Goal: Information Seeking & Learning: Learn about a topic

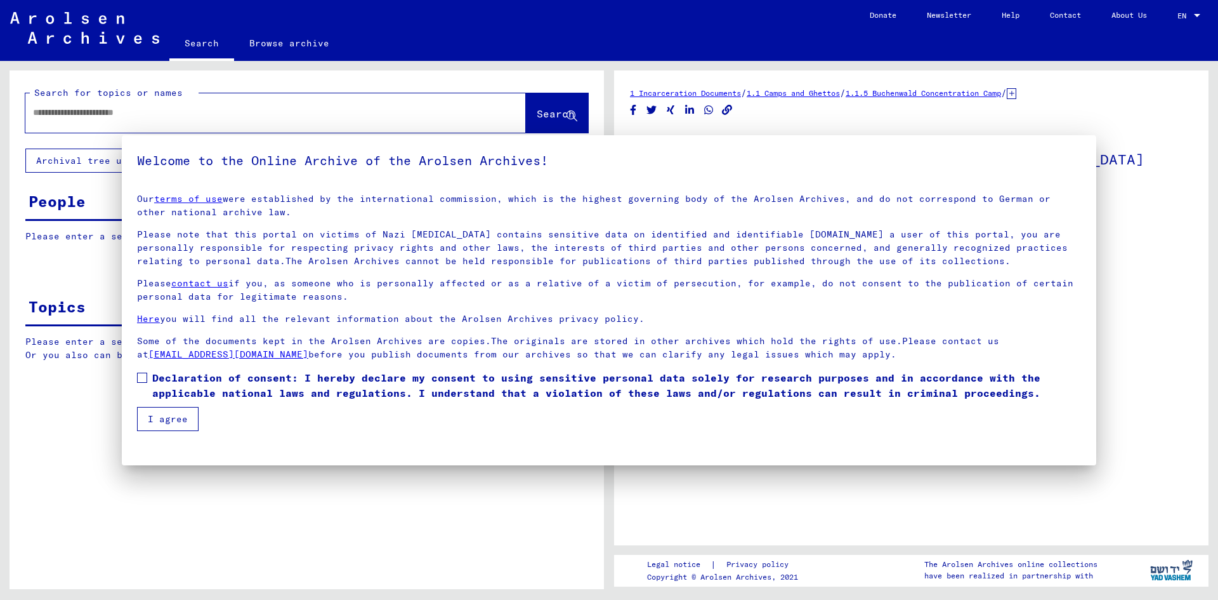
type input "*******"
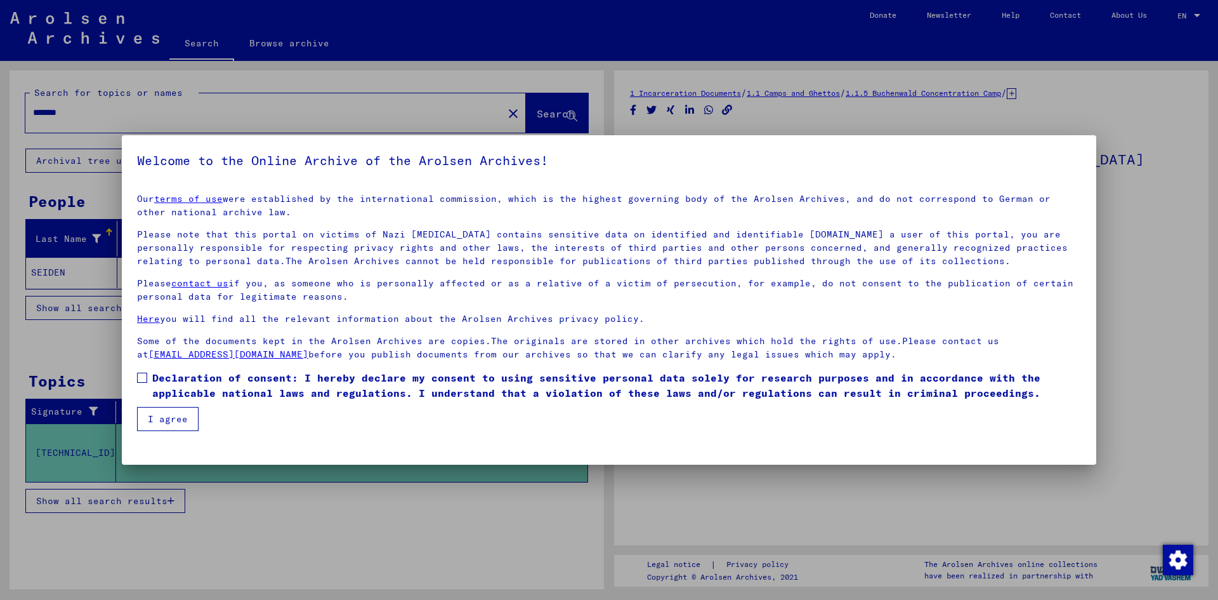
click at [189, 419] on button "I agree" at bounding box center [168, 419] width 62 height 24
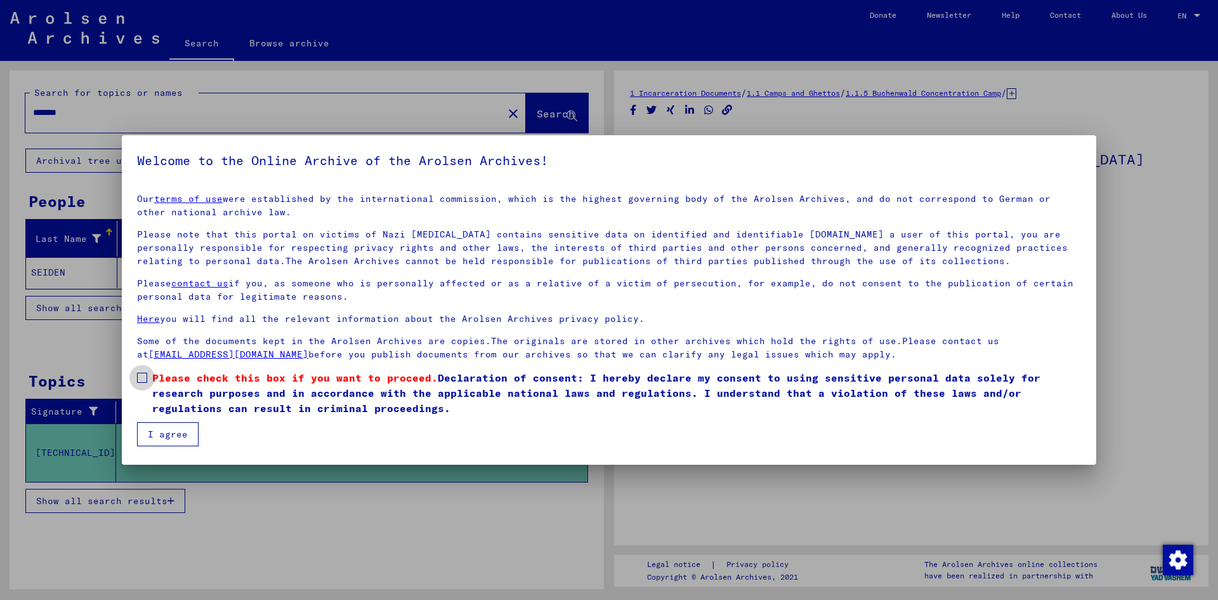
click at [173, 415] on span "Please check this box if you want to proceed. Declaration of consent: I hereby …" at bounding box center [616, 393] width 929 height 46
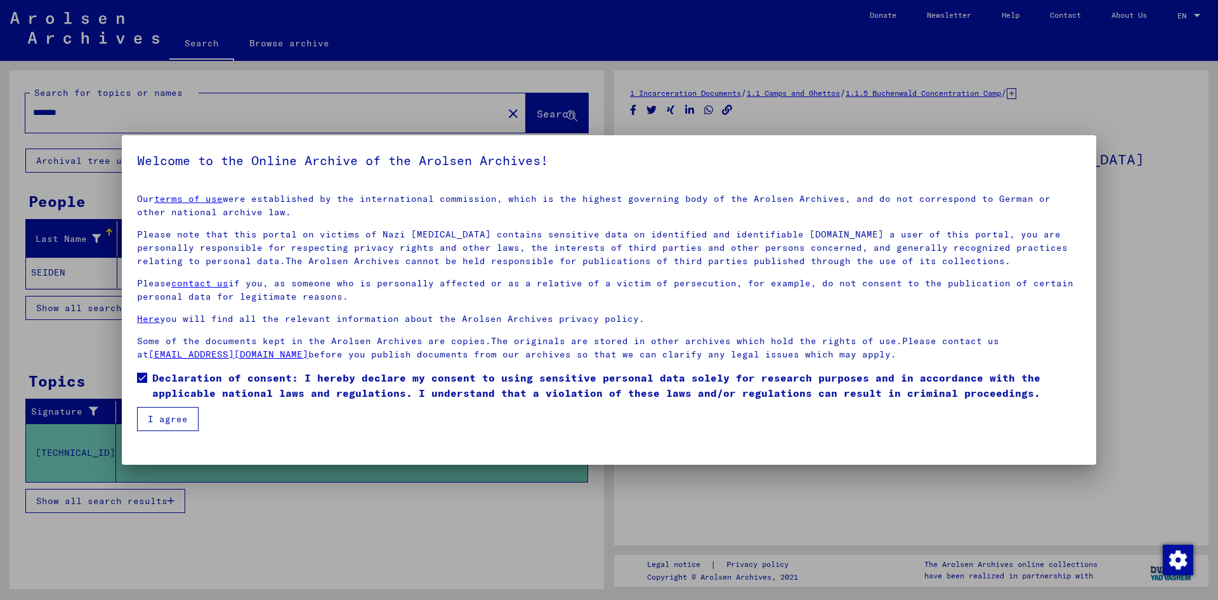
drag, startPoint x: 178, startPoint y: 413, endPoint x: 181, endPoint y: 419, distance: 6.5
click at [181, 419] on button "I agree" at bounding box center [168, 419] width 62 height 24
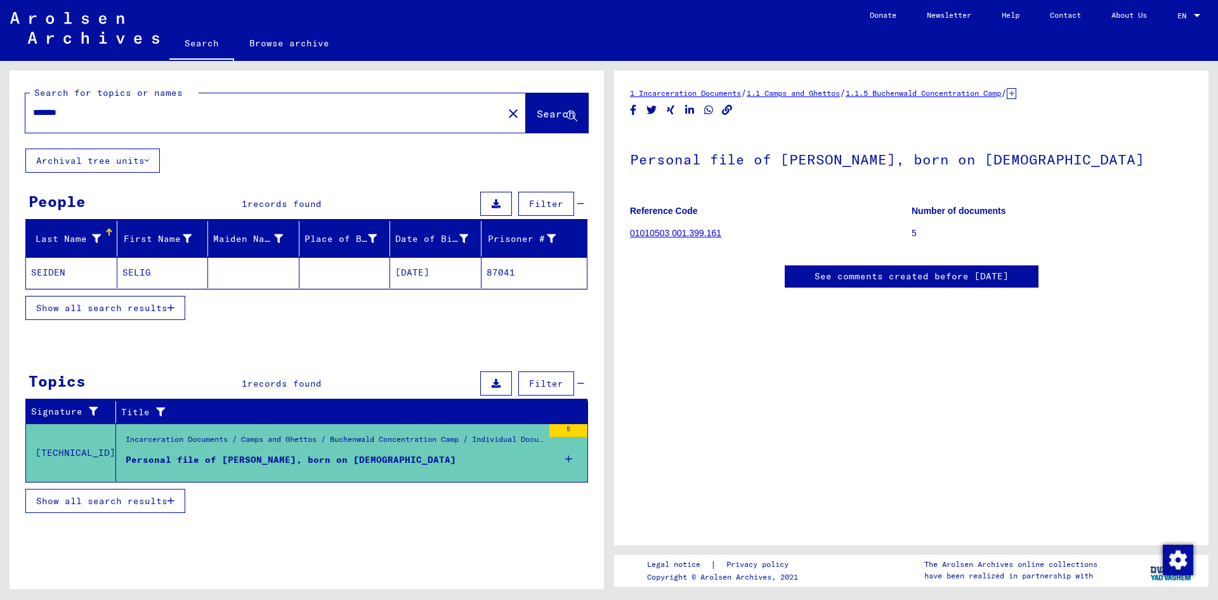
click at [136, 270] on mat-cell "SELIG" at bounding box center [162, 272] width 91 height 31
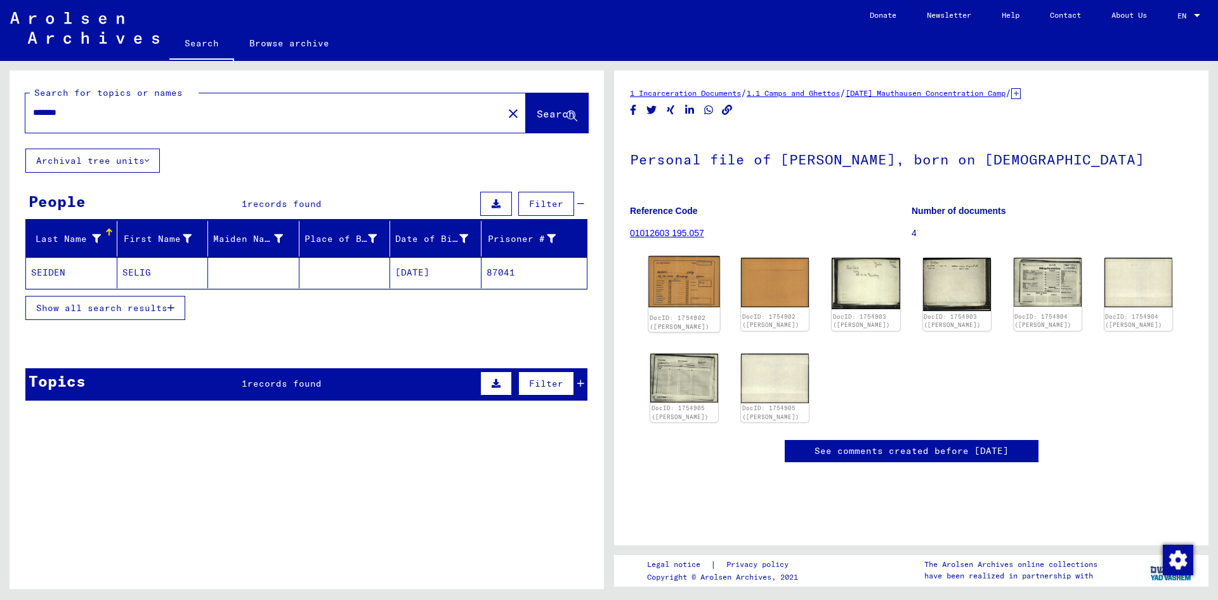
click at [670, 270] on img at bounding box center [685, 281] width 72 height 51
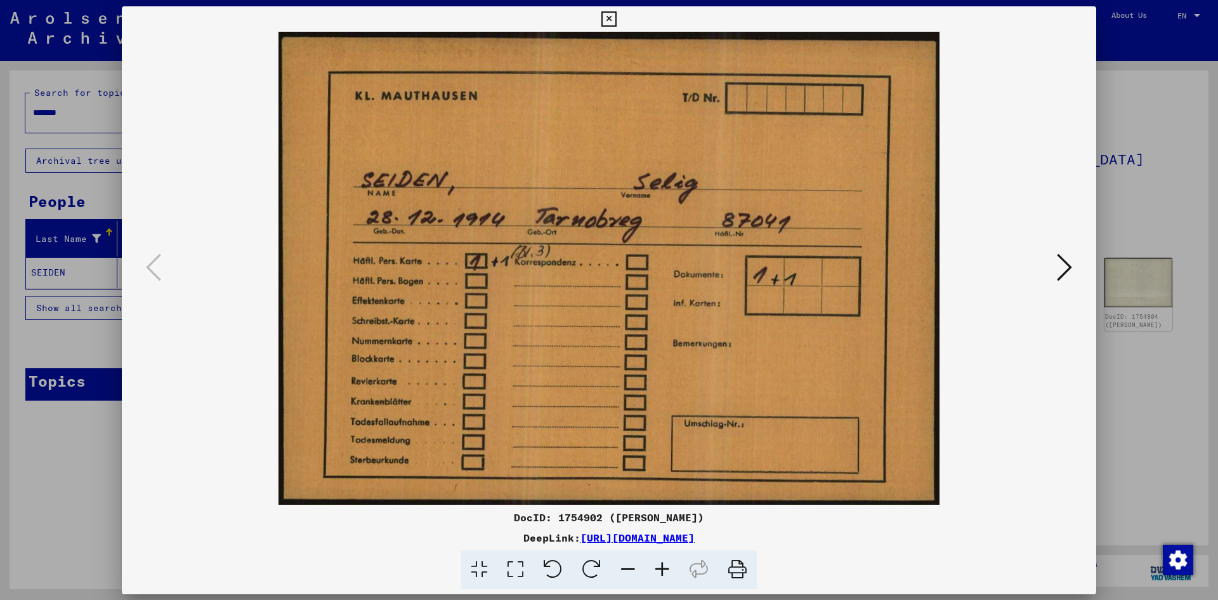
click at [670, 270] on img at bounding box center [609, 268] width 888 height 473
click at [1069, 256] on icon at bounding box center [1064, 267] width 15 height 30
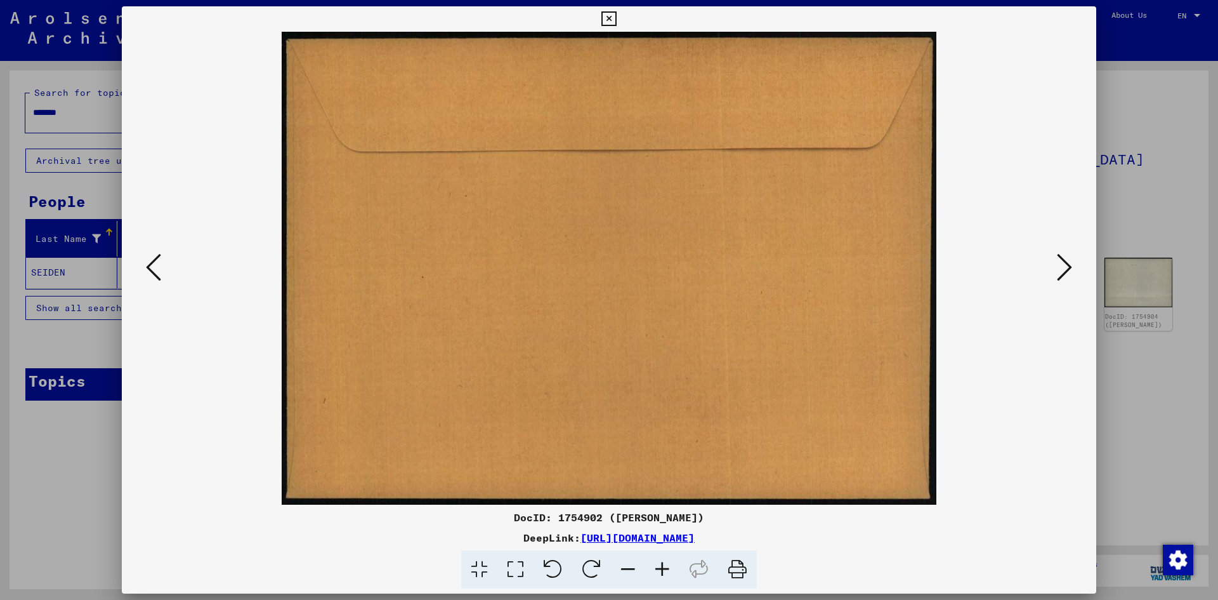
click at [1069, 256] on icon at bounding box center [1064, 267] width 15 height 30
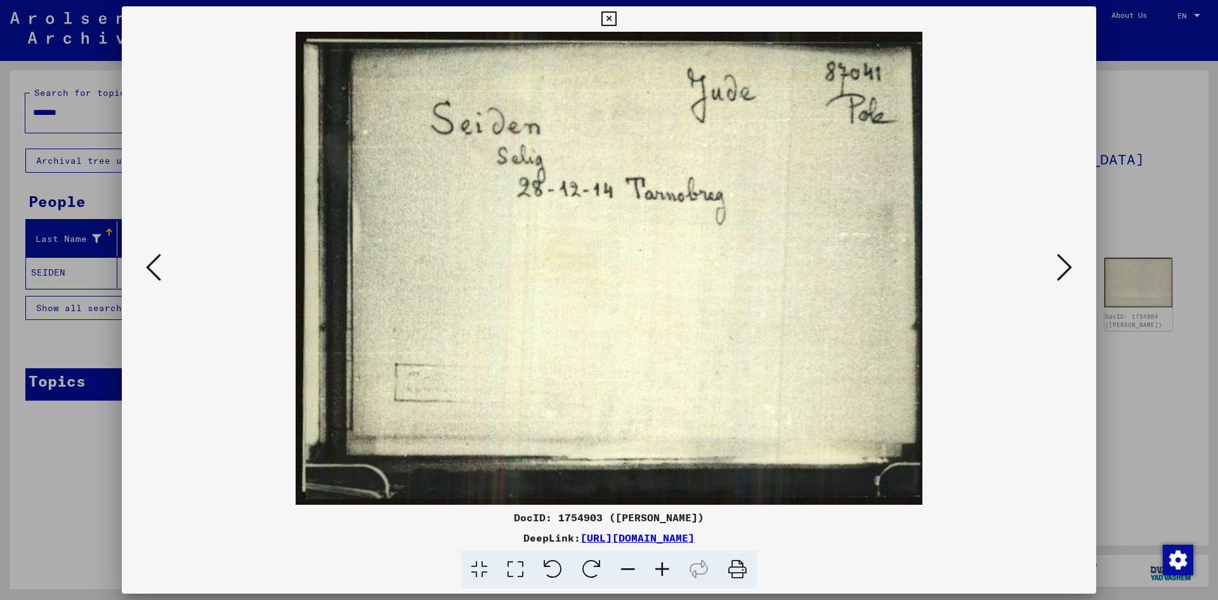
click at [1069, 254] on icon at bounding box center [1064, 267] width 15 height 30
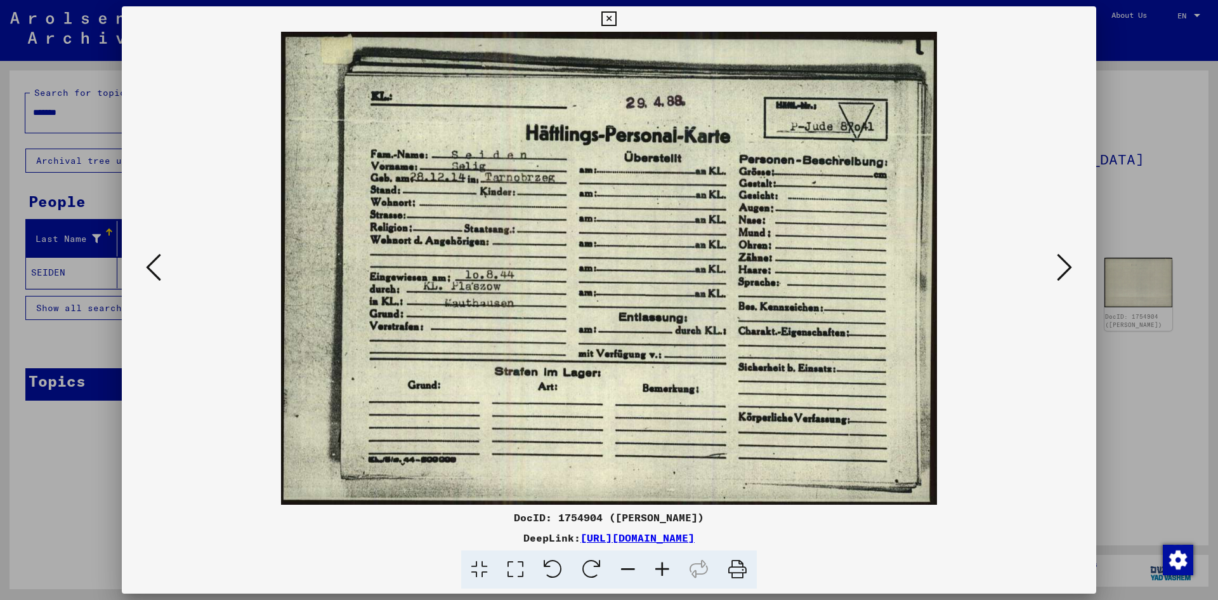
click at [172, 264] on img at bounding box center [609, 268] width 888 height 473
click at [155, 261] on icon at bounding box center [153, 267] width 15 height 30
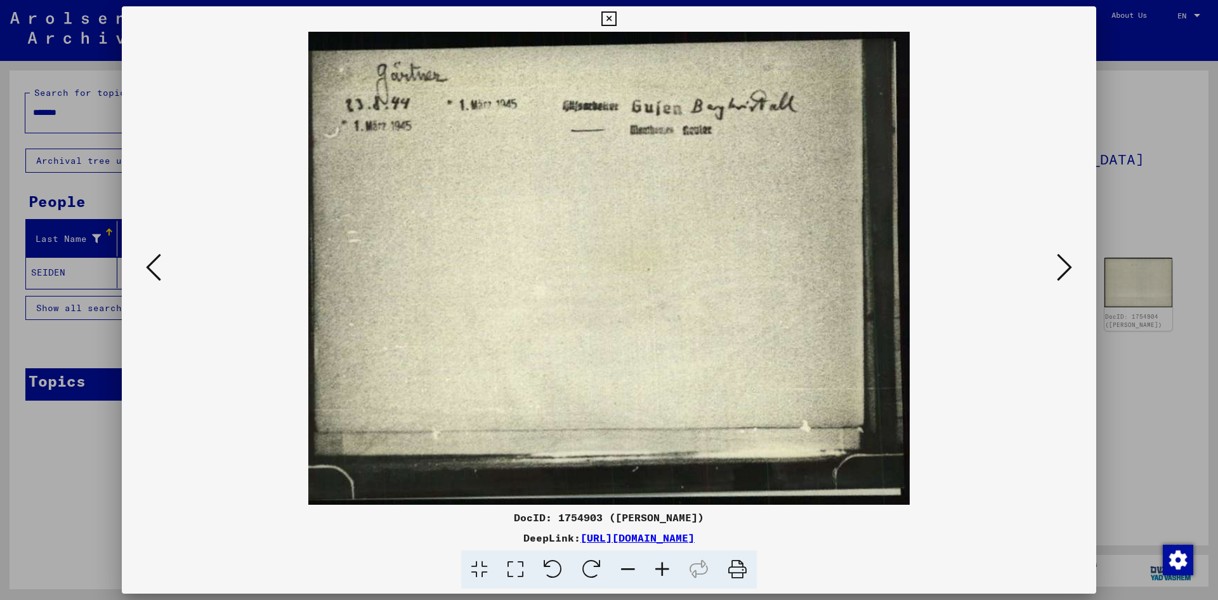
click at [155, 261] on icon at bounding box center [153, 267] width 15 height 30
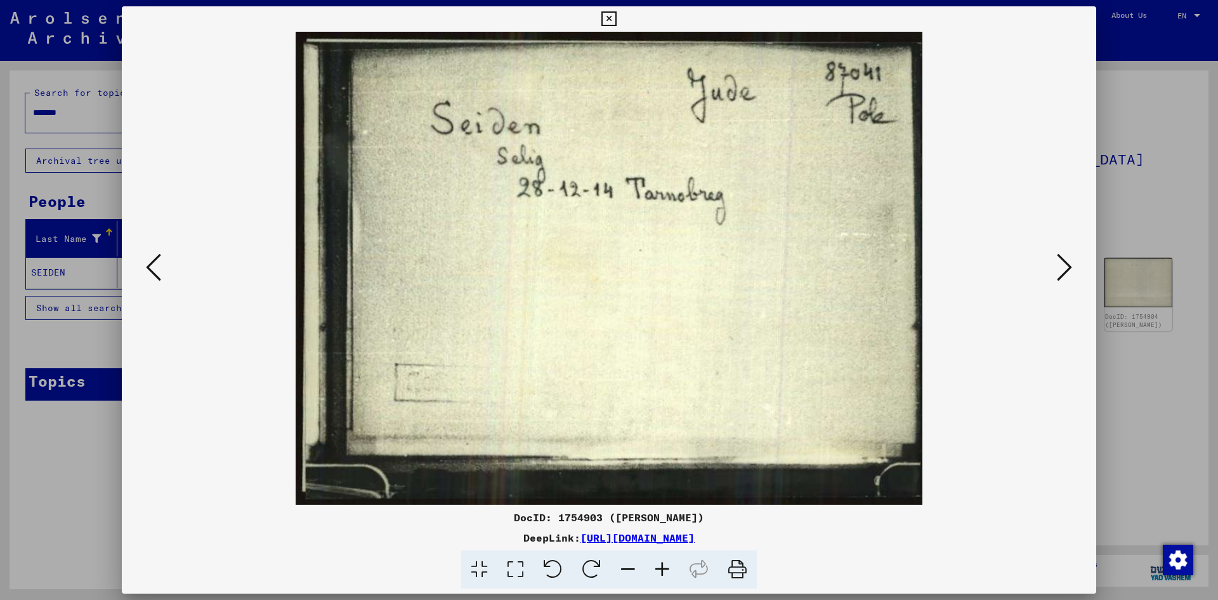
click at [1060, 257] on icon at bounding box center [1064, 267] width 15 height 30
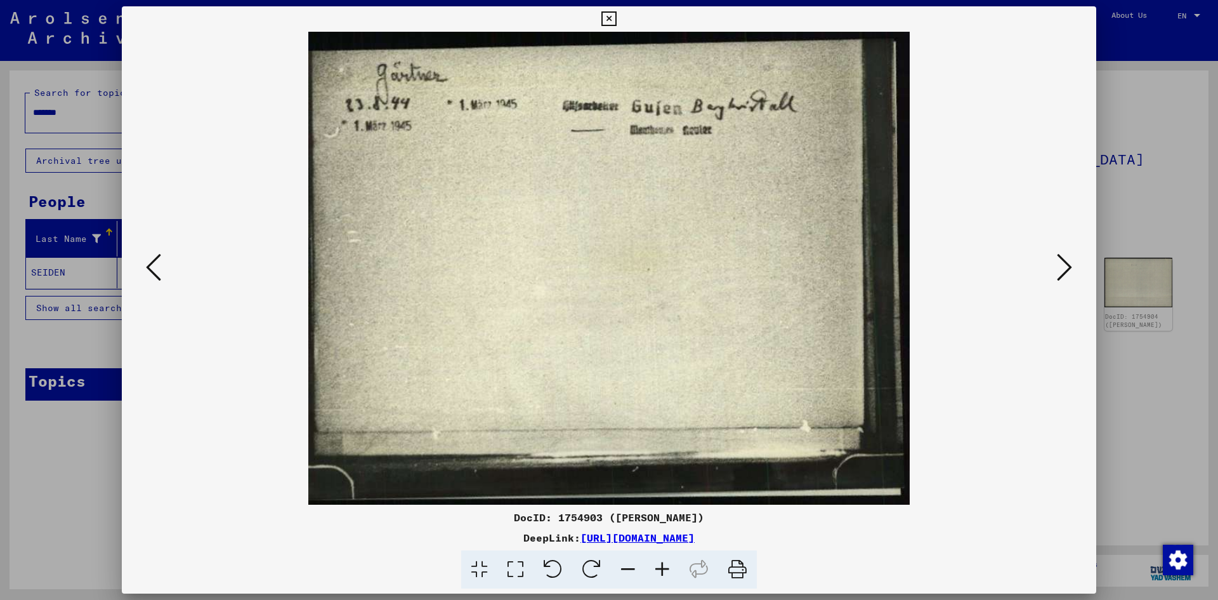
click at [1059, 258] on icon at bounding box center [1064, 267] width 15 height 30
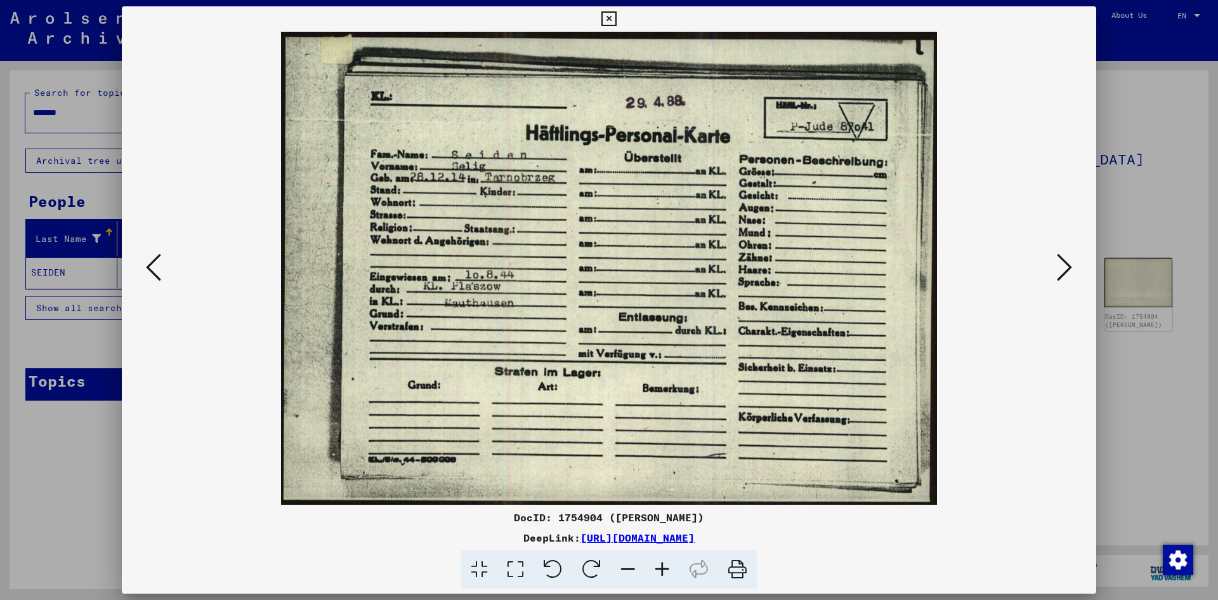
click at [1060, 269] on icon at bounding box center [1064, 267] width 15 height 30
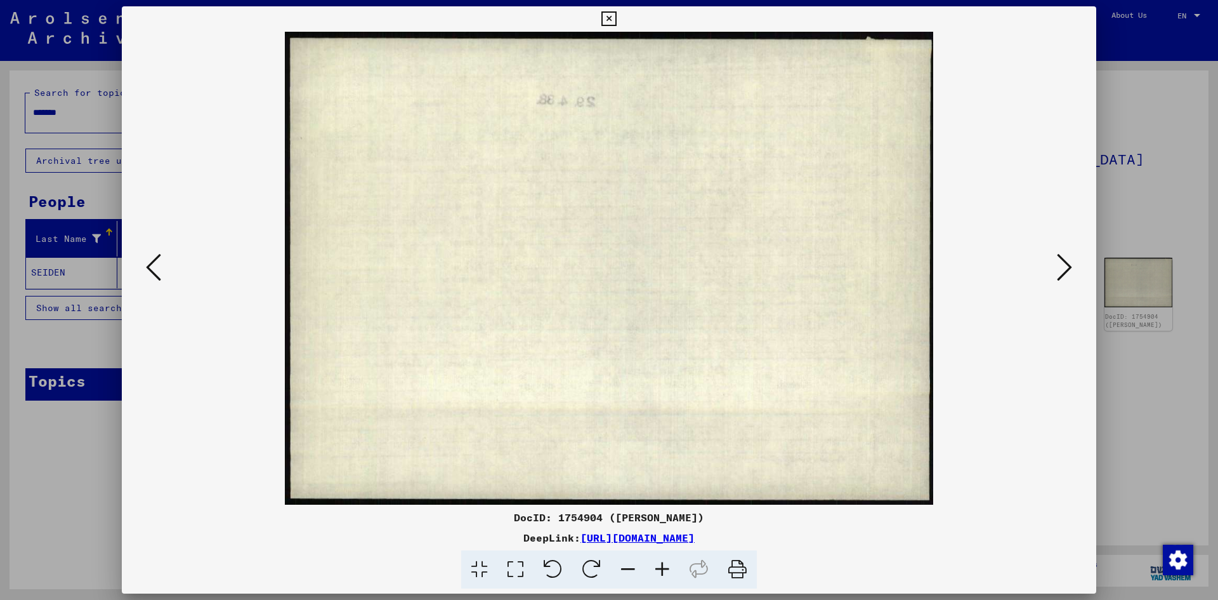
click at [1060, 269] on icon at bounding box center [1064, 267] width 15 height 30
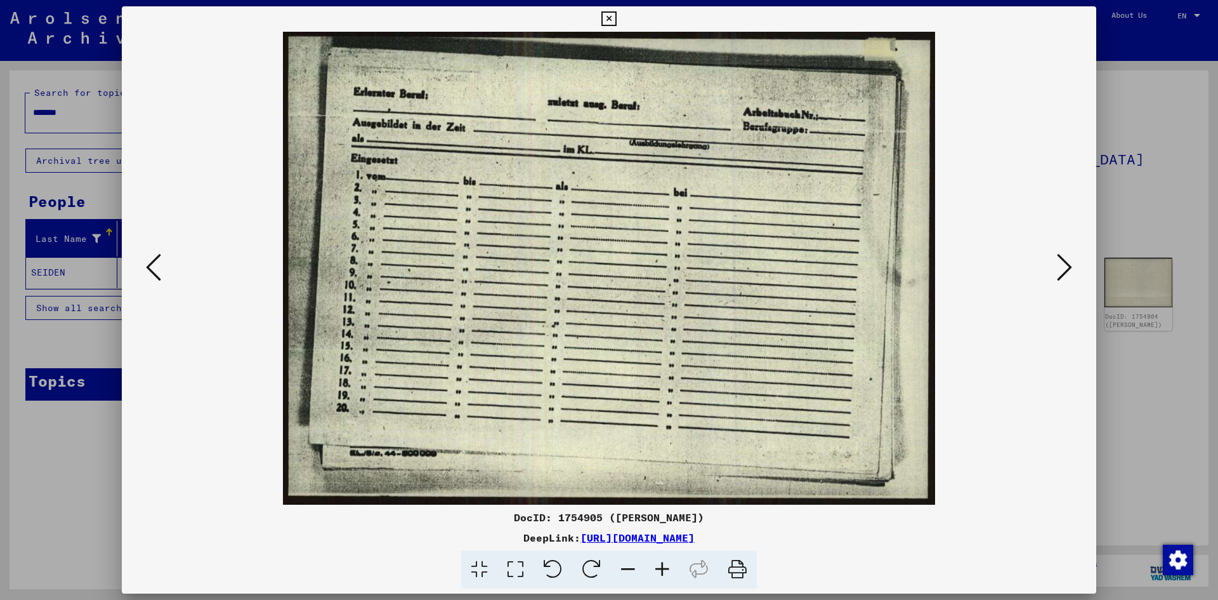
click at [1060, 269] on icon at bounding box center [1064, 267] width 15 height 30
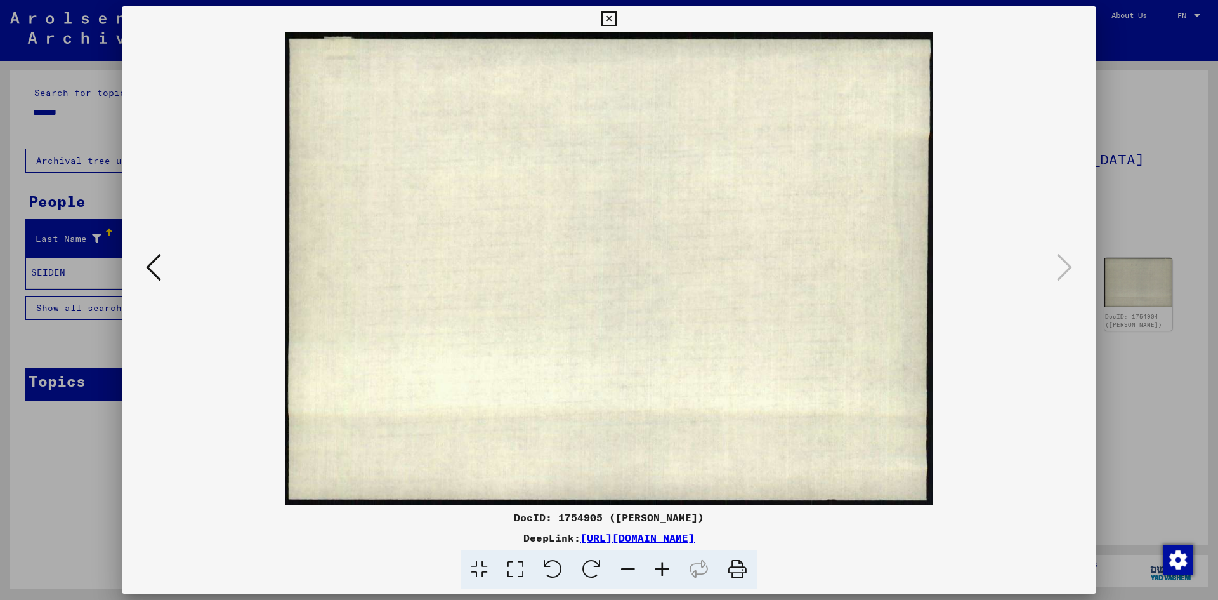
click at [1051, 275] on img at bounding box center [609, 268] width 888 height 473
click at [176, 273] on img at bounding box center [609, 268] width 888 height 473
click at [161, 270] on icon at bounding box center [153, 267] width 15 height 30
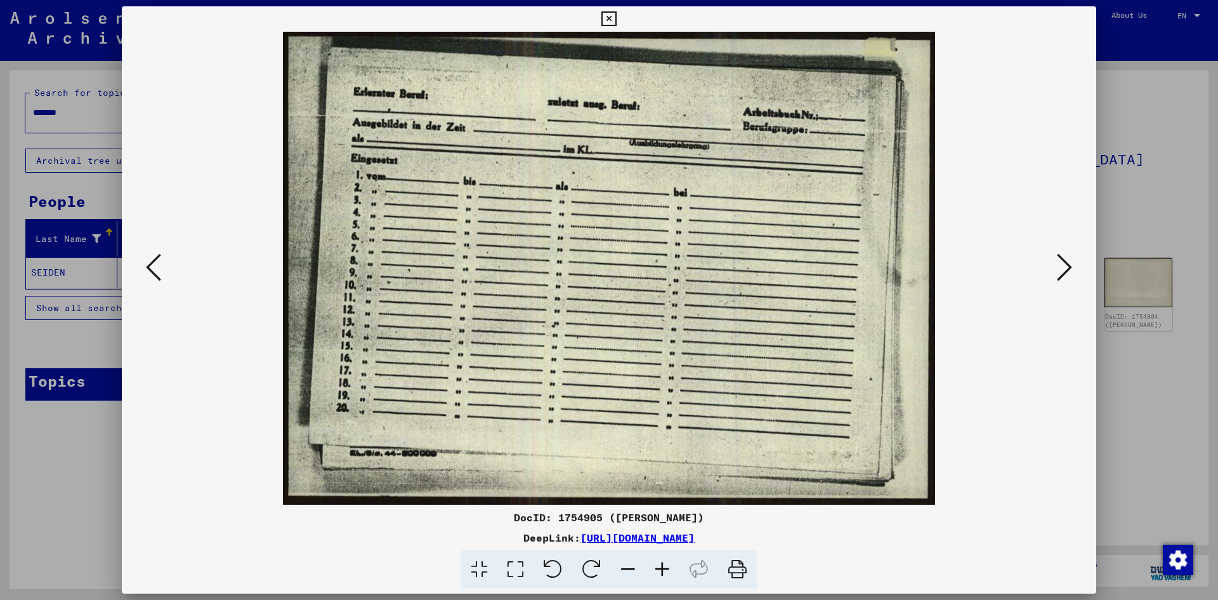
click at [161, 270] on icon at bounding box center [153, 267] width 15 height 30
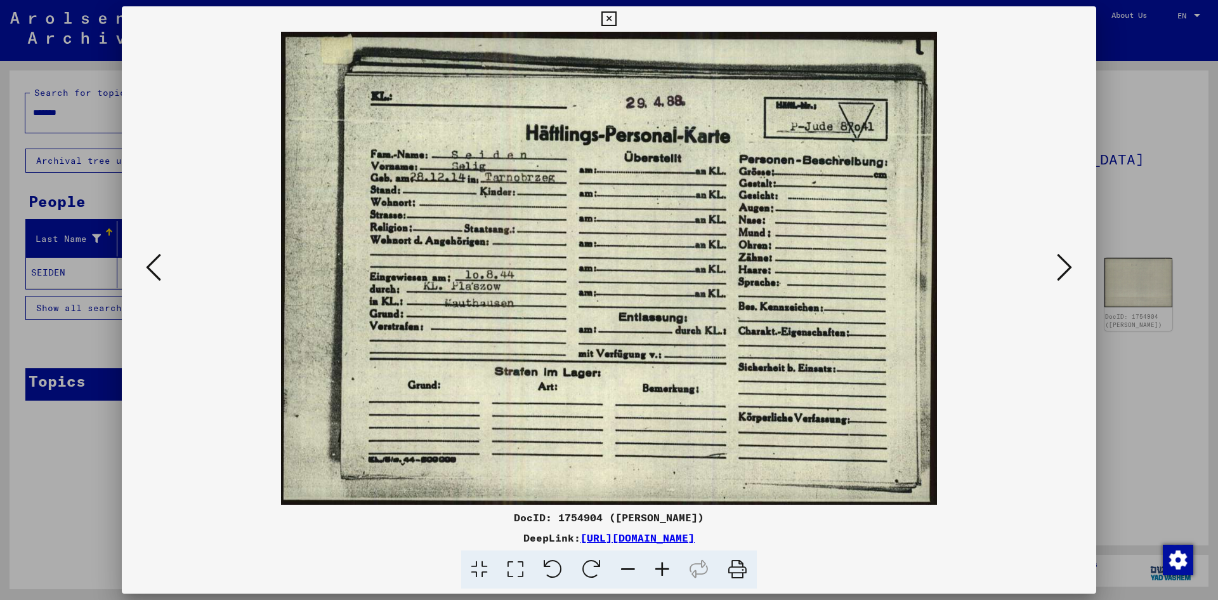
click at [161, 270] on icon at bounding box center [153, 267] width 15 height 30
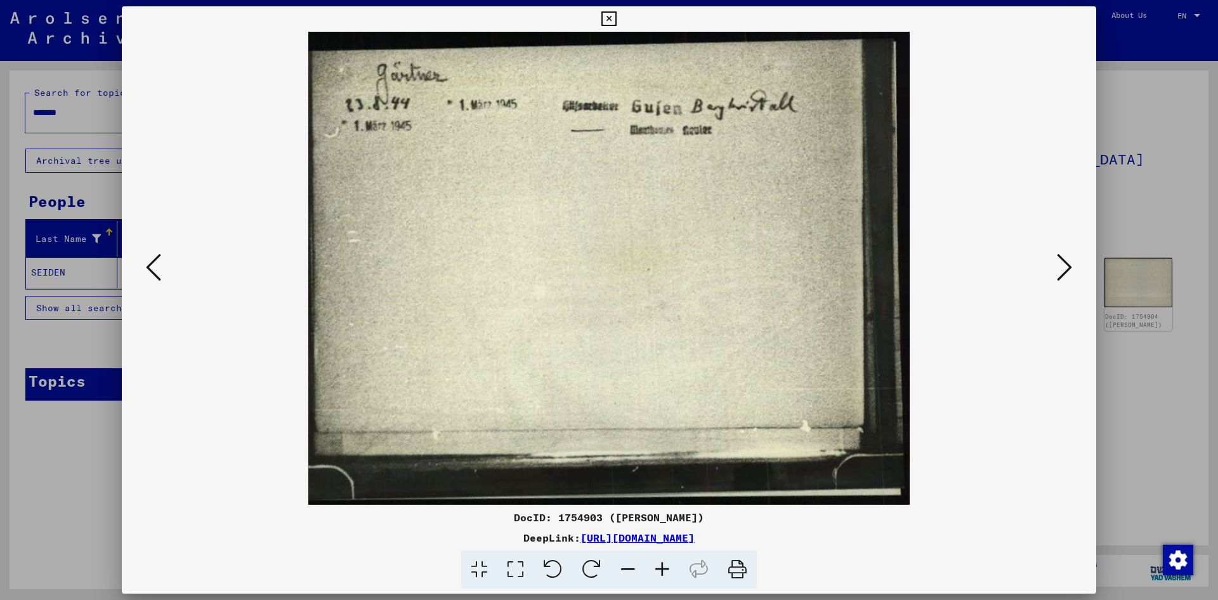
click at [1049, 257] on img at bounding box center [609, 268] width 888 height 473
click at [163, 265] on div at bounding box center [609, 268] width 975 height 473
click at [162, 265] on button at bounding box center [153, 268] width 23 height 36
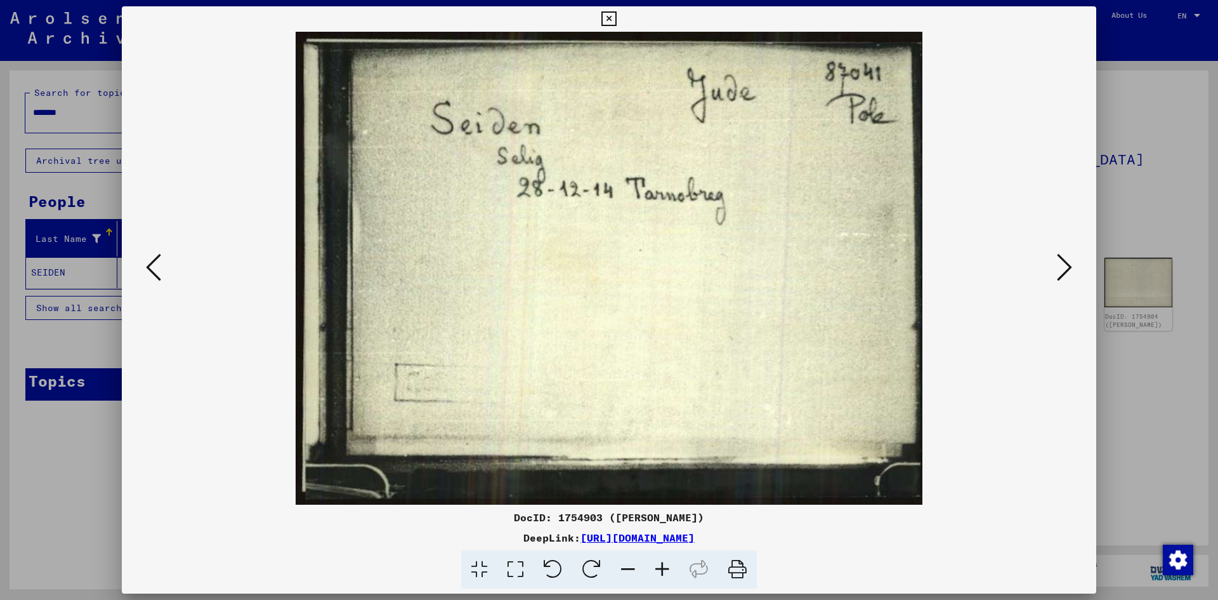
click at [162, 265] on button at bounding box center [153, 268] width 23 height 36
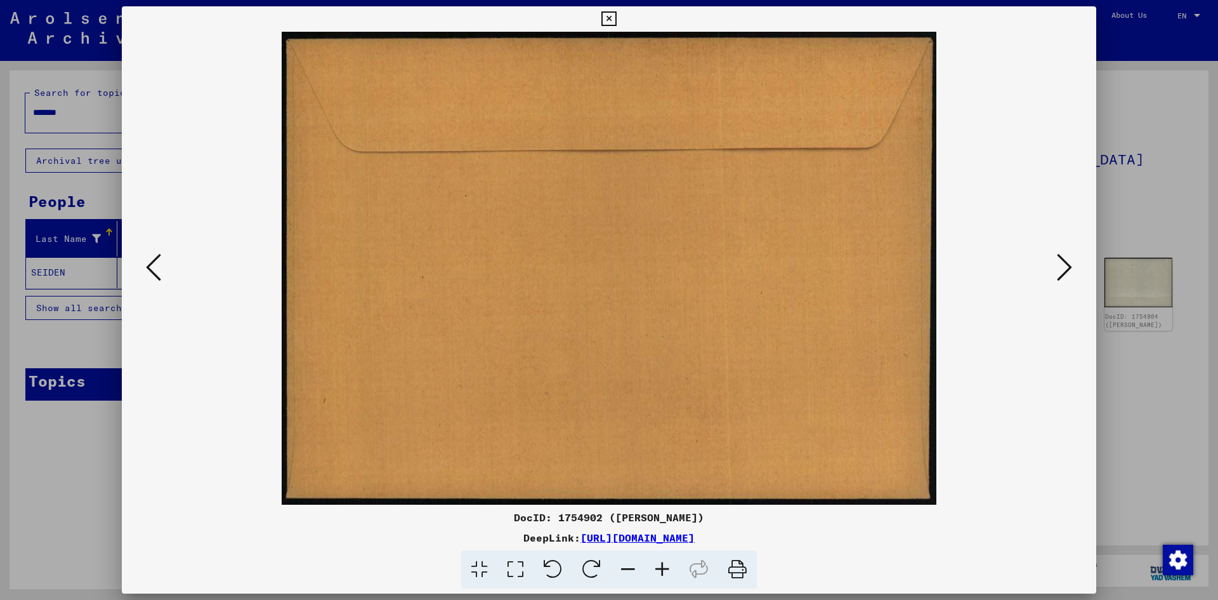
click at [162, 265] on button at bounding box center [153, 268] width 23 height 36
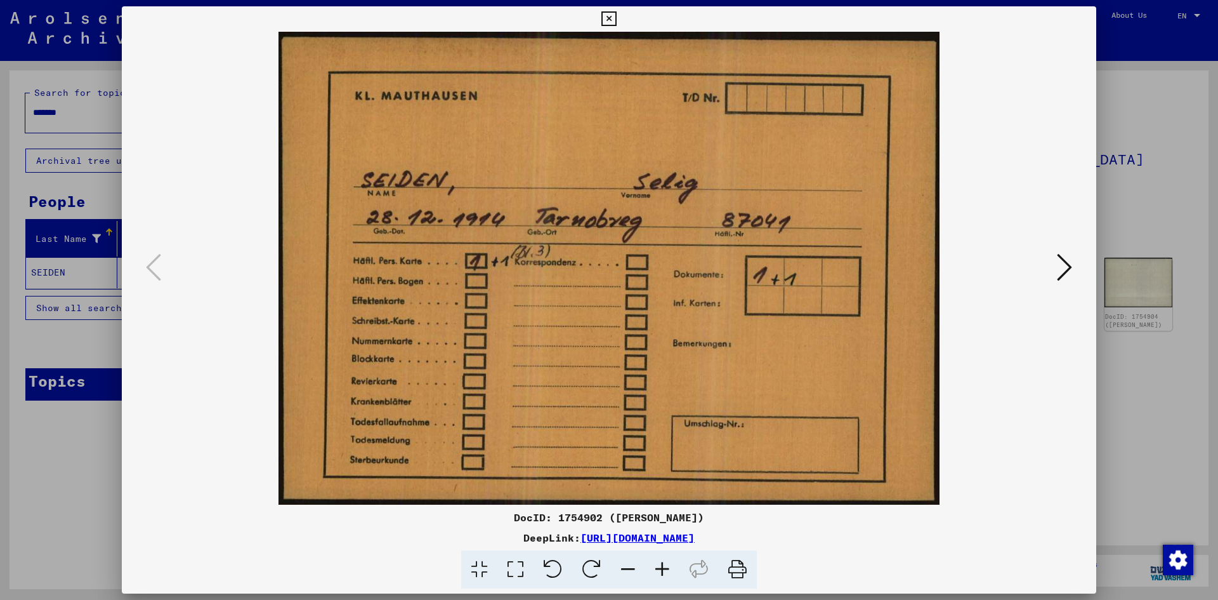
click at [1091, 254] on div at bounding box center [609, 268] width 975 height 473
click at [1121, 253] on div at bounding box center [609, 300] width 1218 height 600
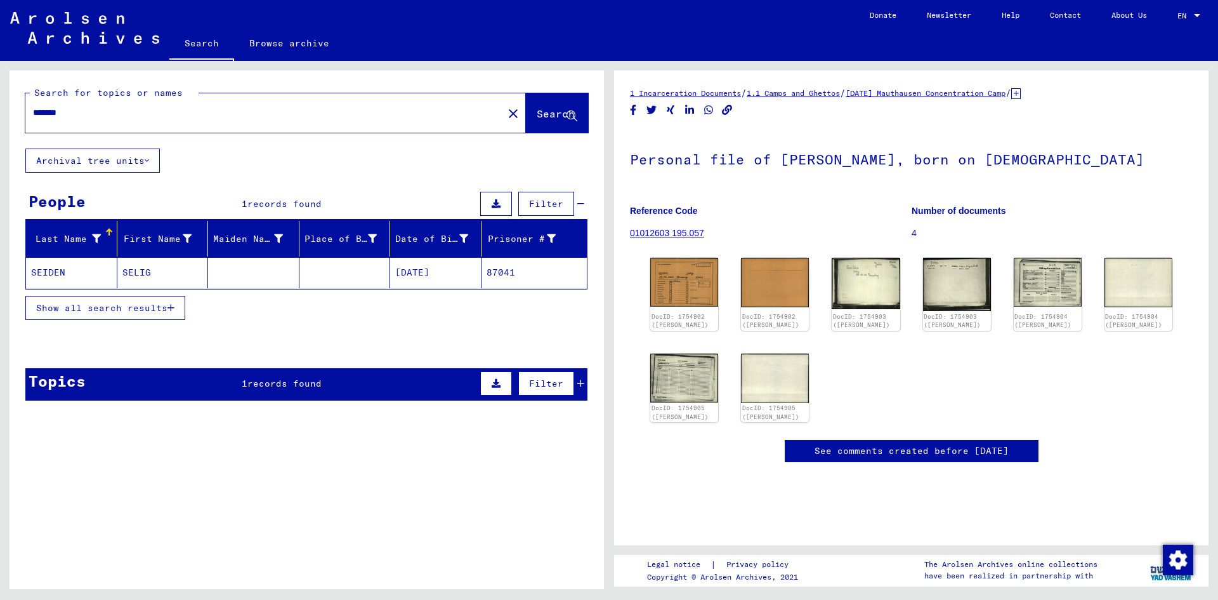
click at [674, 229] on link "01012603 195.057" at bounding box center [667, 233] width 74 height 10
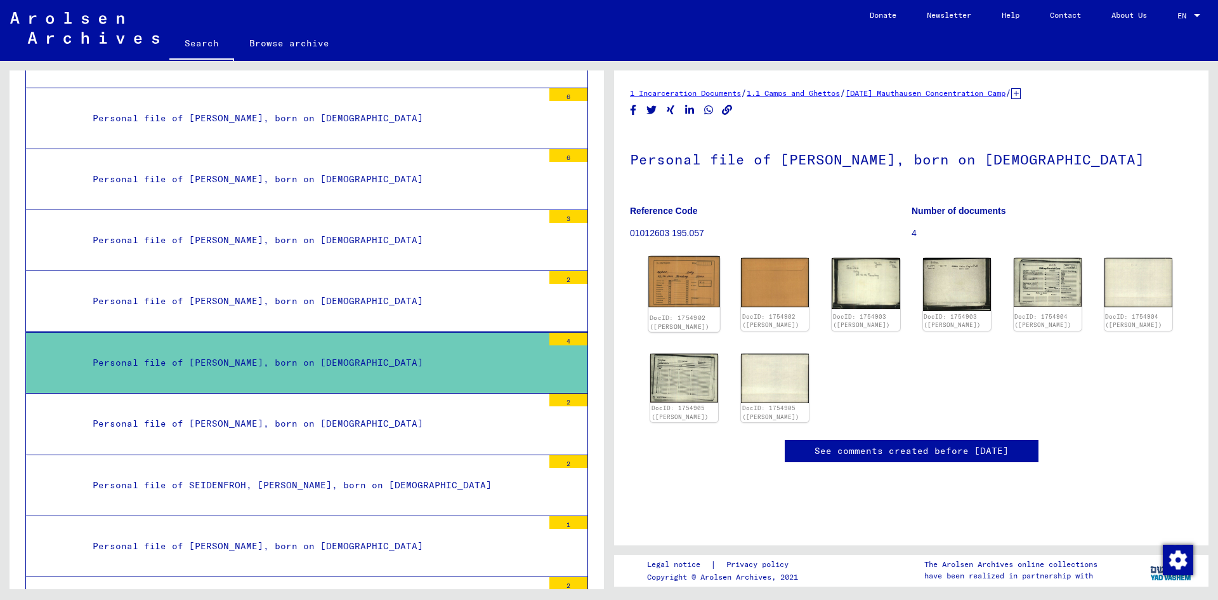
click at [681, 275] on img at bounding box center [685, 281] width 72 height 51
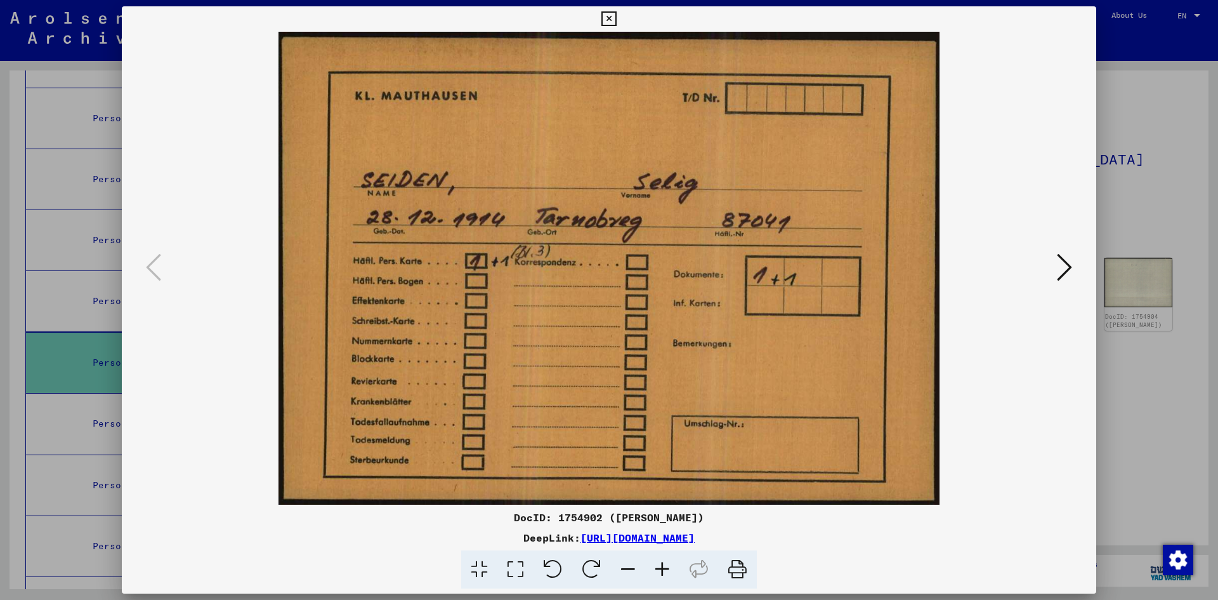
click at [1066, 257] on icon at bounding box center [1064, 267] width 15 height 30
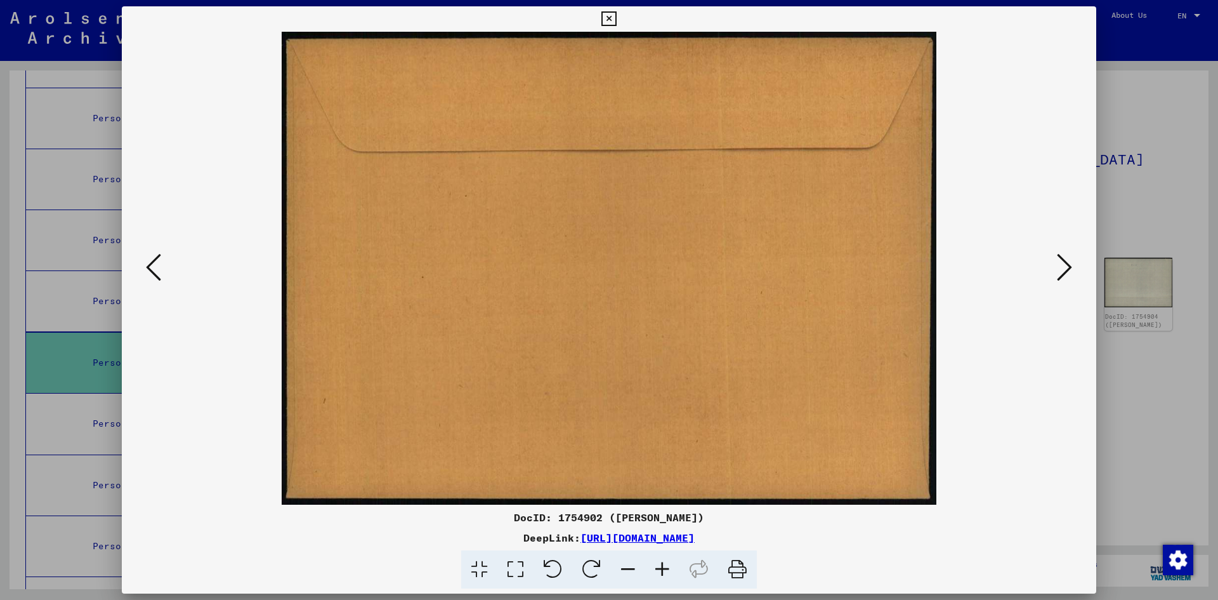
click at [1065, 254] on icon at bounding box center [1064, 267] width 15 height 30
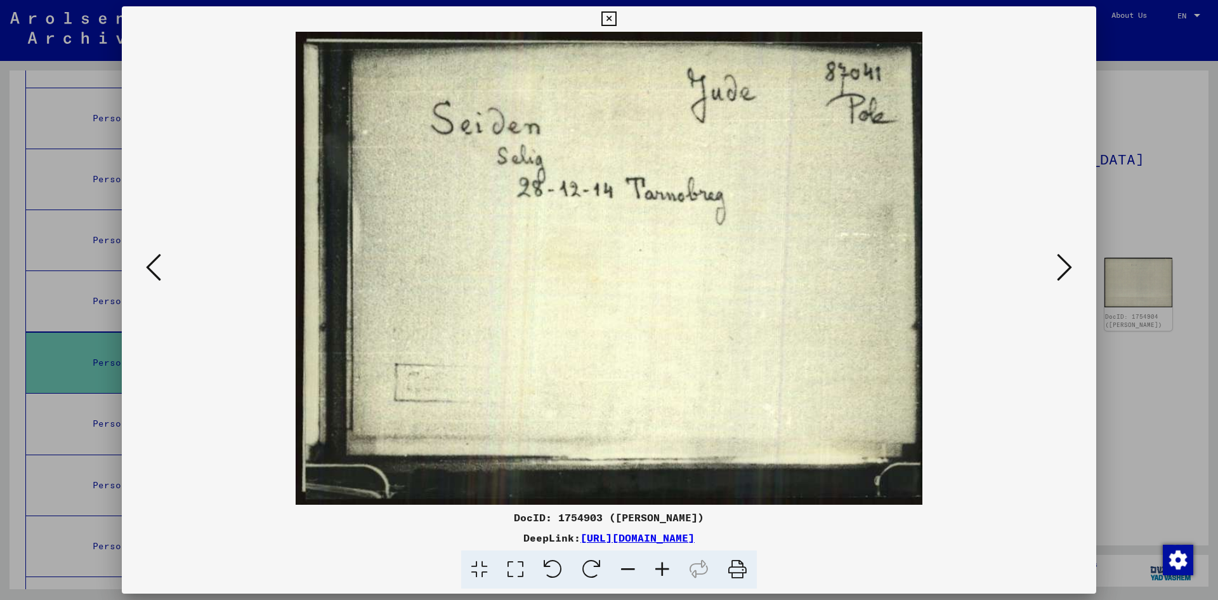
click at [1065, 254] on icon at bounding box center [1064, 267] width 15 height 30
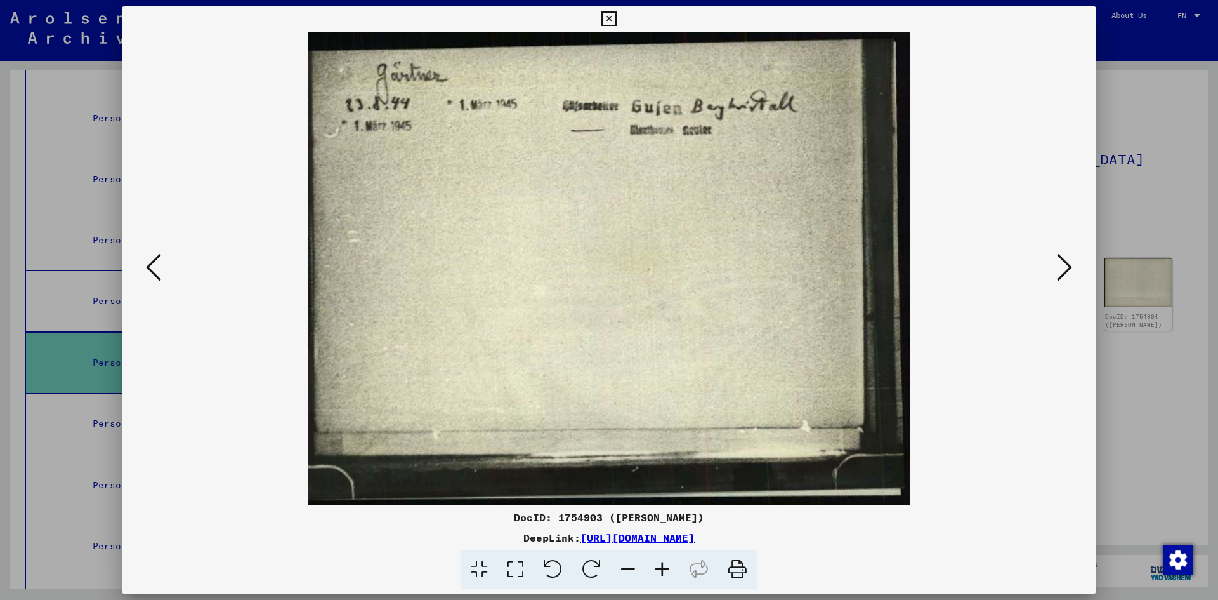
click at [1065, 254] on icon at bounding box center [1064, 267] width 15 height 30
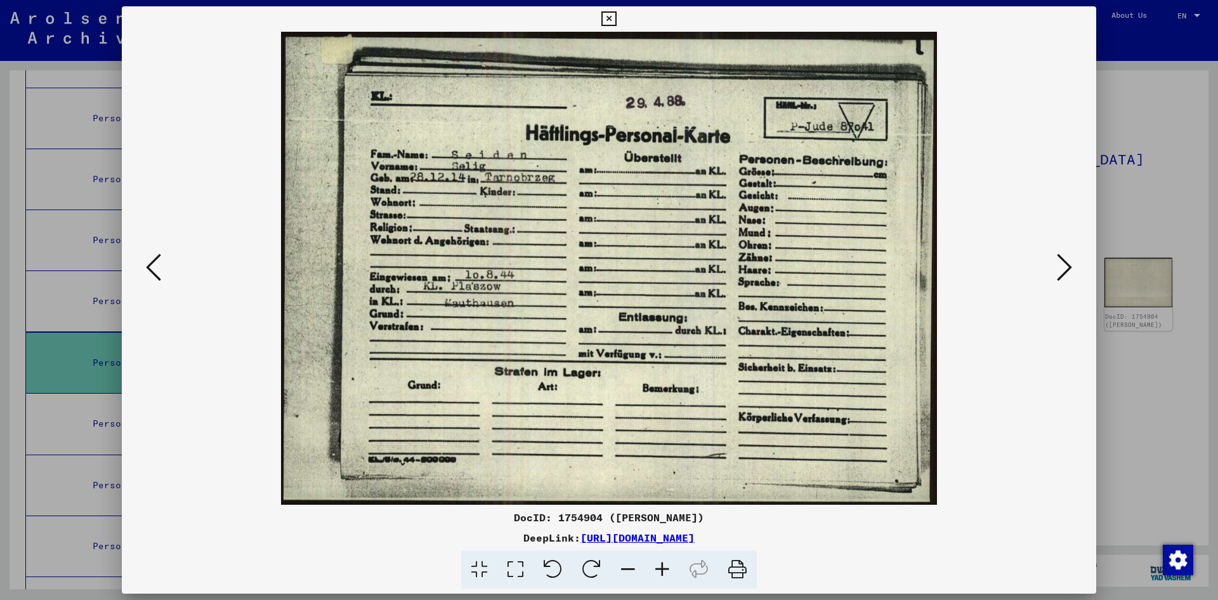
click at [150, 152] on div at bounding box center [609, 268] width 975 height 473
click at [107, 210] on div at bounding box center [609, 300] width 1218 height 600
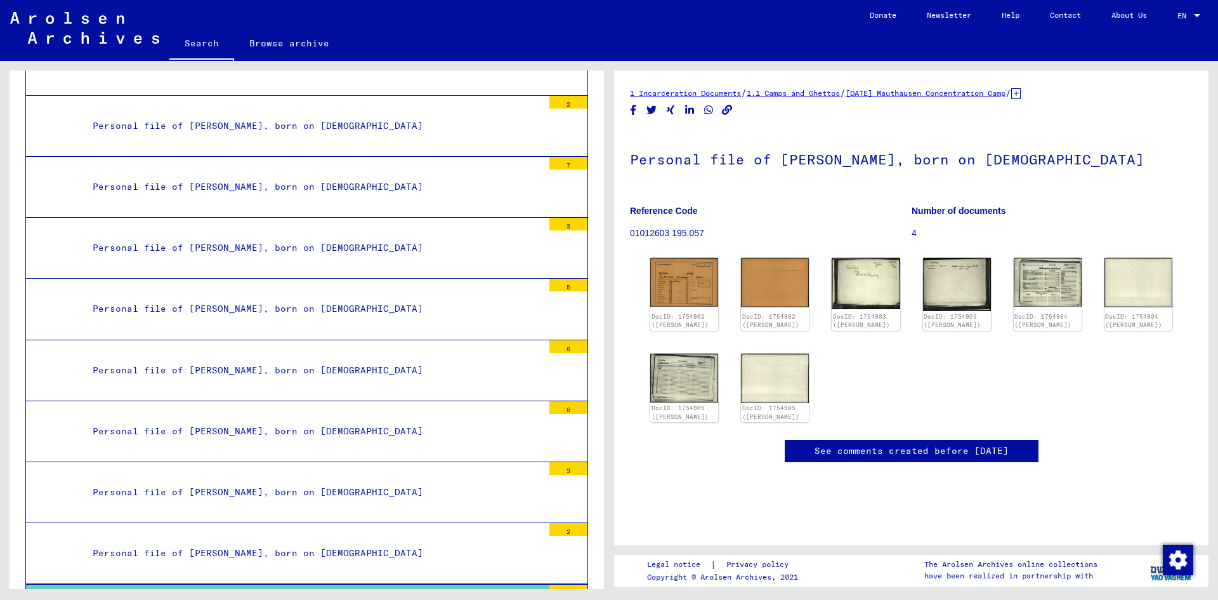
scroll to position [16096, 0]
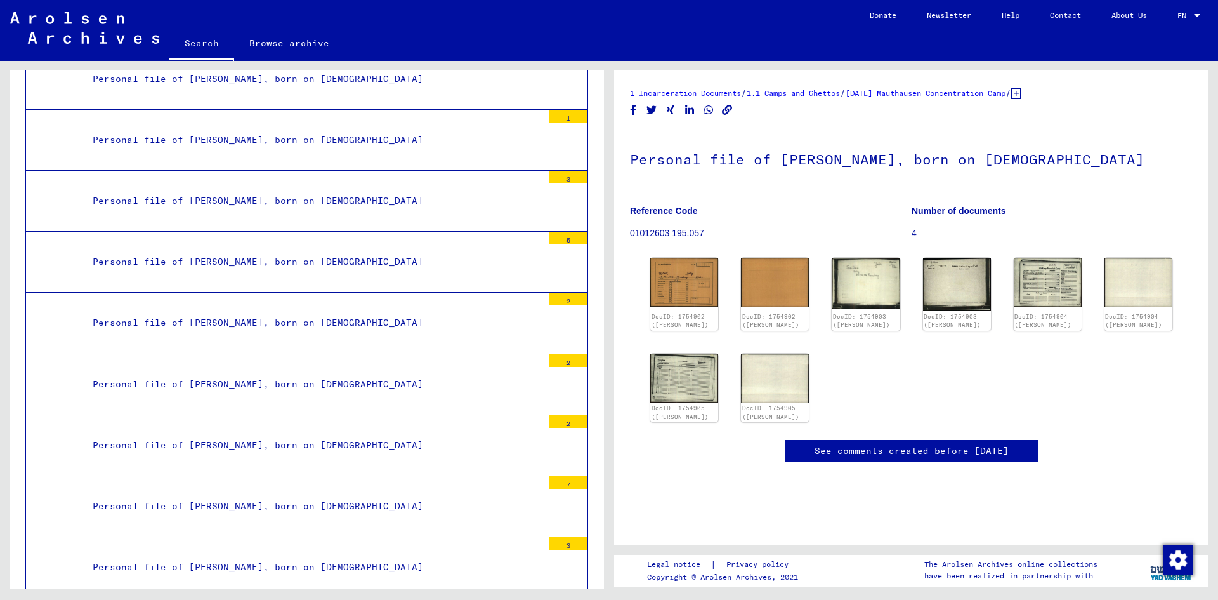
click at [111, 35] on img at bounding box center [84, 28] width 149 height 32
